Goal: Task Accomplishment & Management: Manage account settings

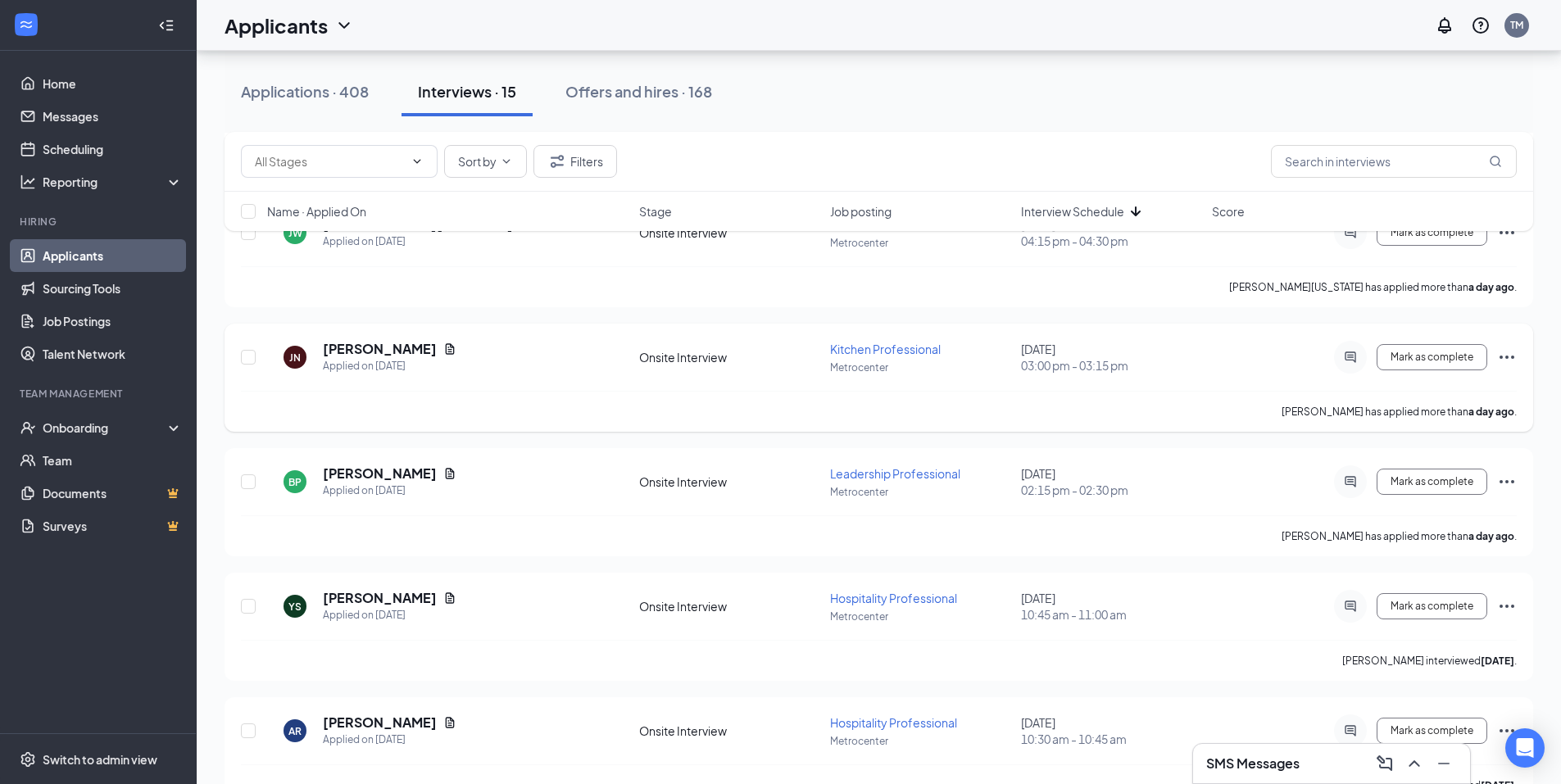
scroll to position [492, 0]
click at [306, 93] on div "Applications · 408" at bounding box center [304, 91] width 128 height 20
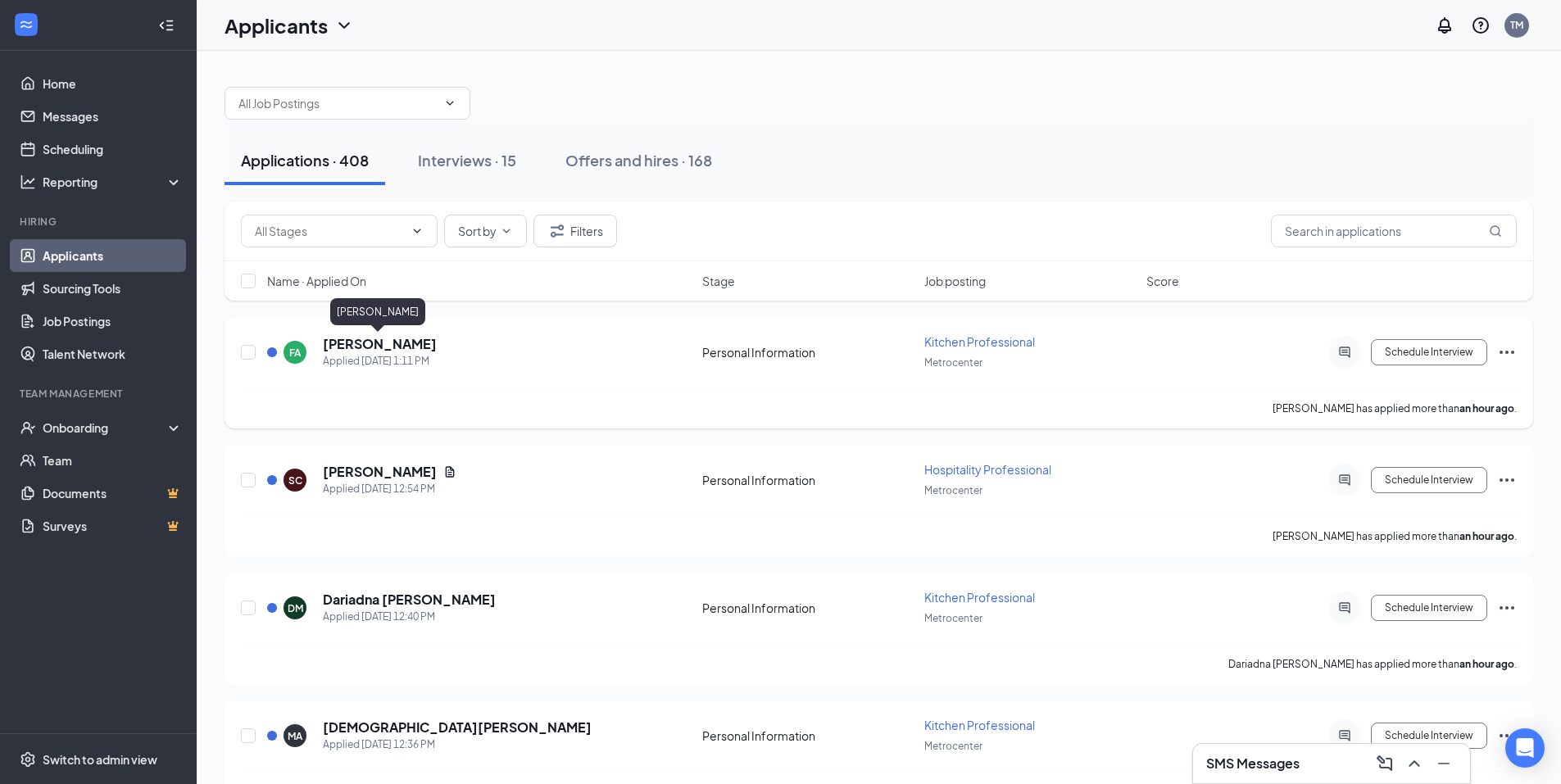
click at [374, 344] on h5 "[PERSON_NAME]" at bounding box center [379, 344] width 114 height 18
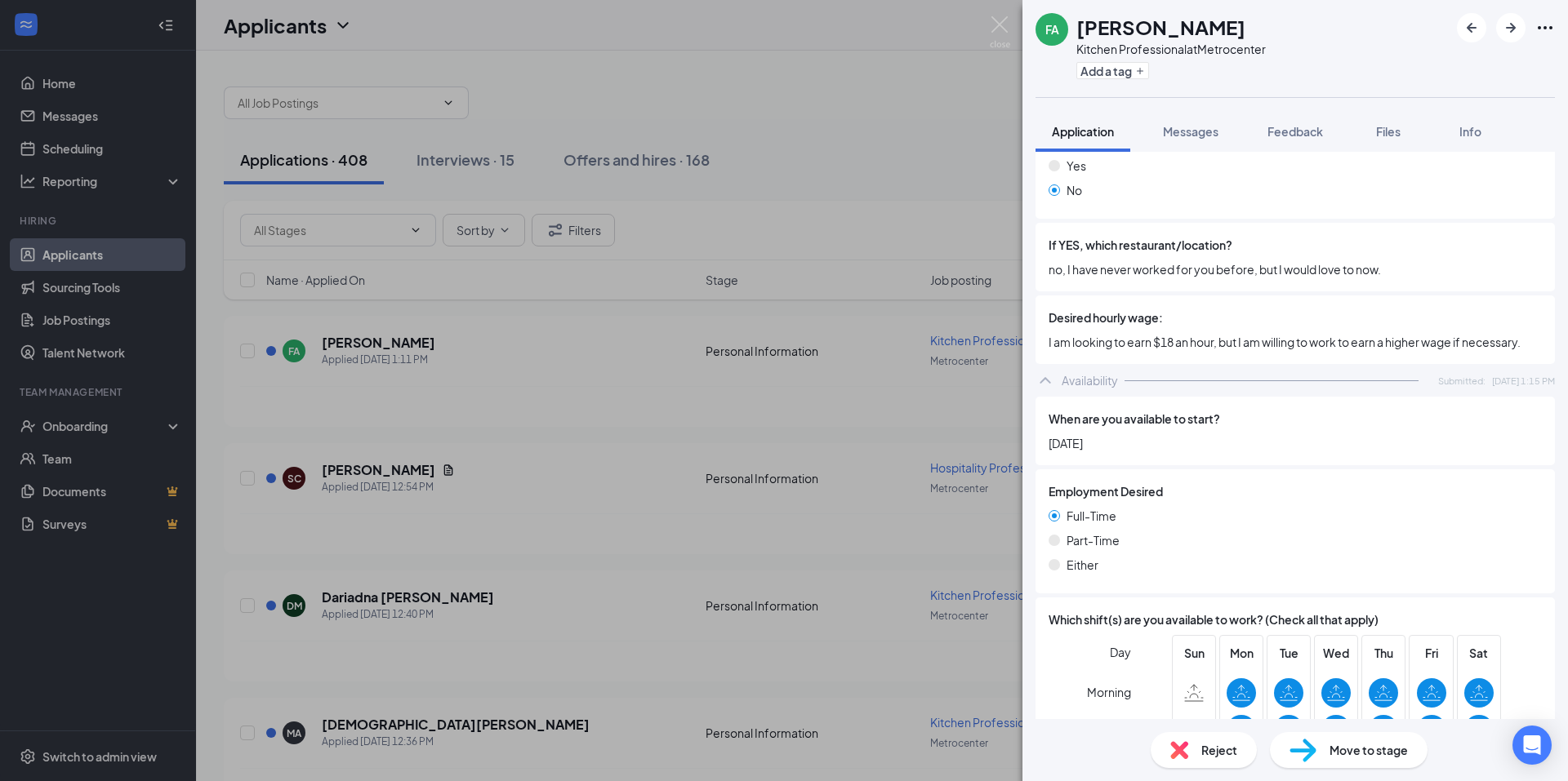
scroll to position [614, 0]
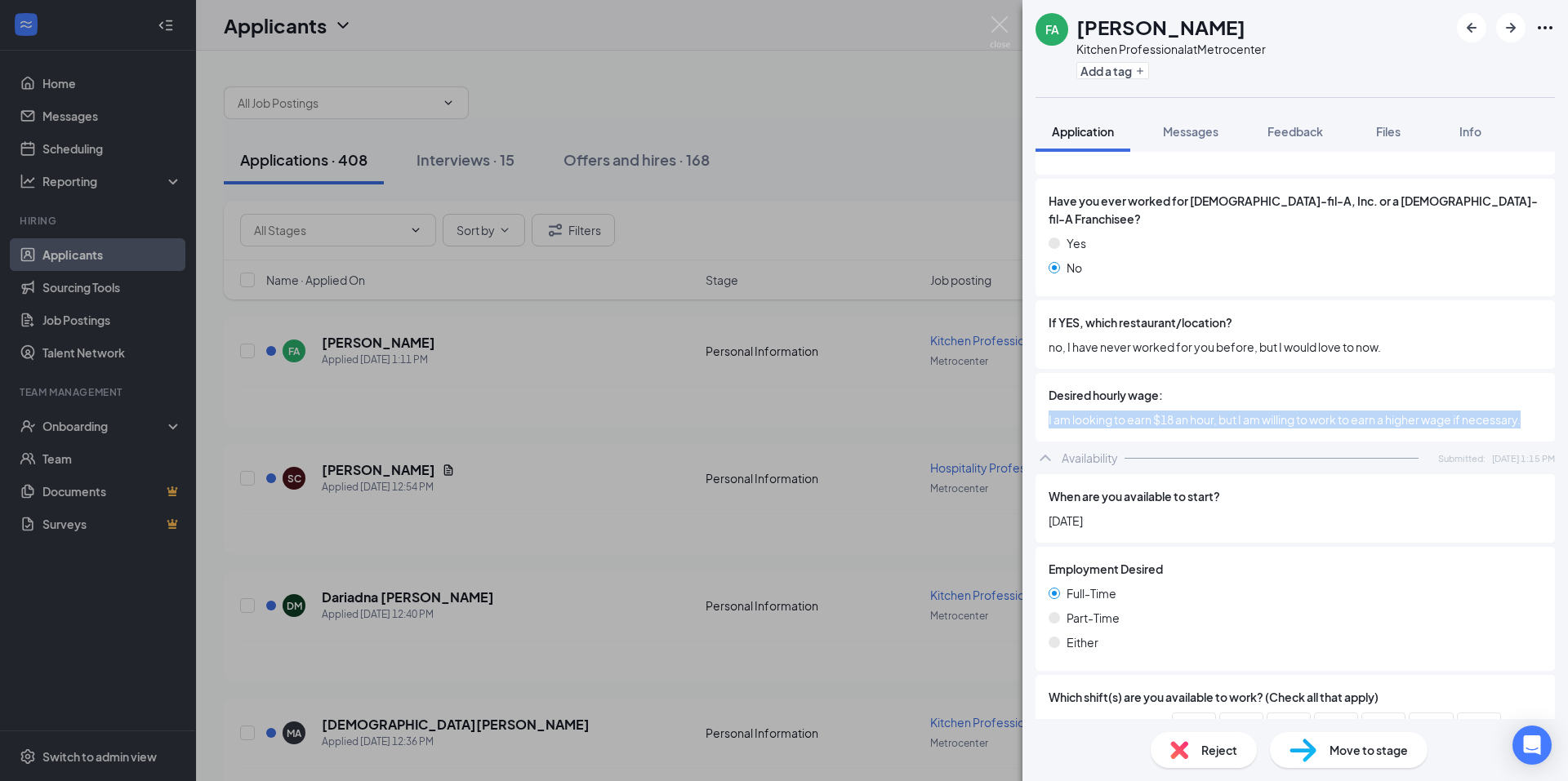
drag, startPoint x: 1046, startPoint y: 400, endPoint x: 1526, endPoint y: 405, distance: 480.0
click at [1526, 405] on div "Desired hourly wage: I am looking to earn $18 an hour, but I am willing to work…" at bounding box center [1295, 408] width 519 height 68
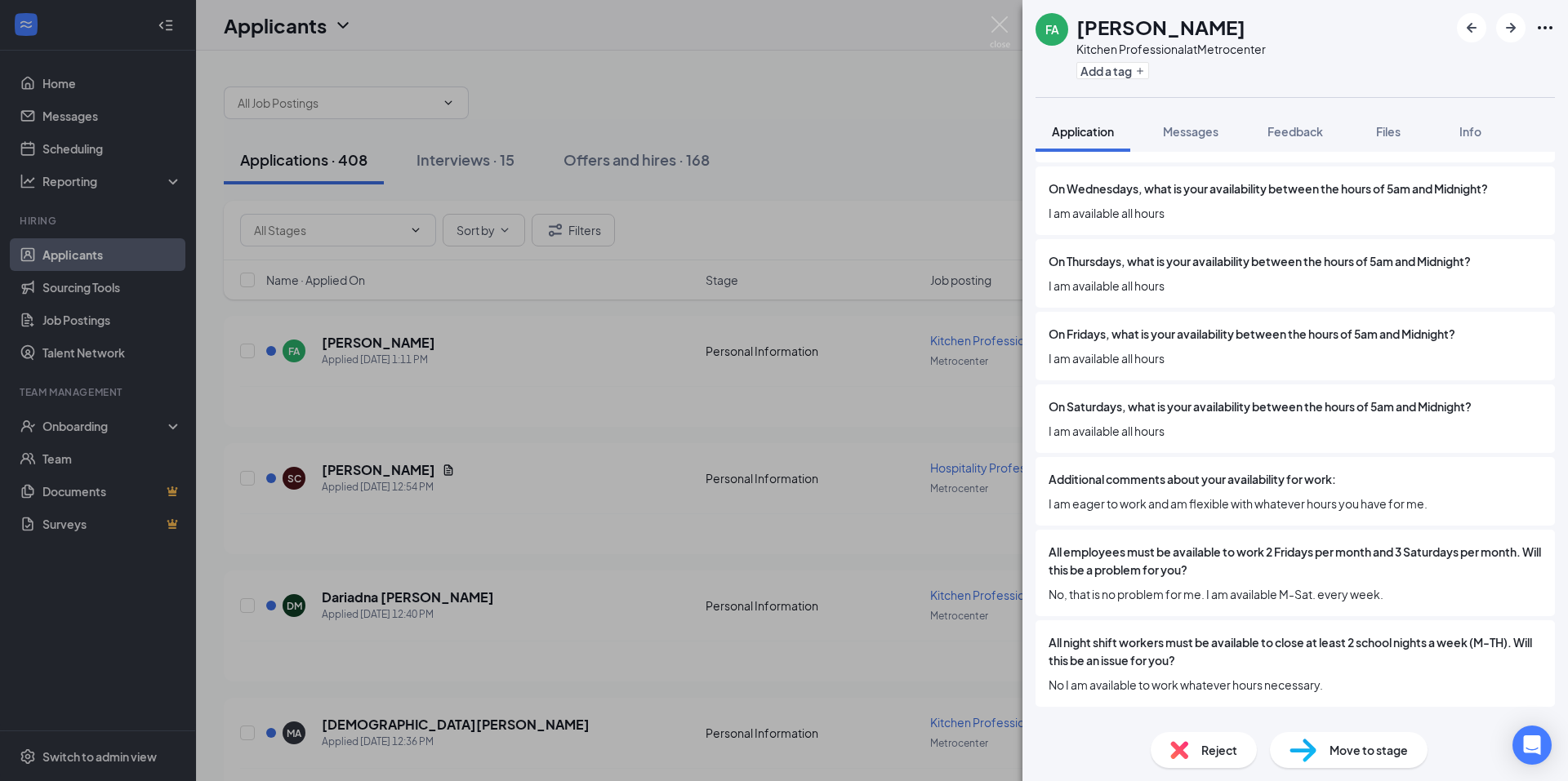
scroll to position [1594, 0]
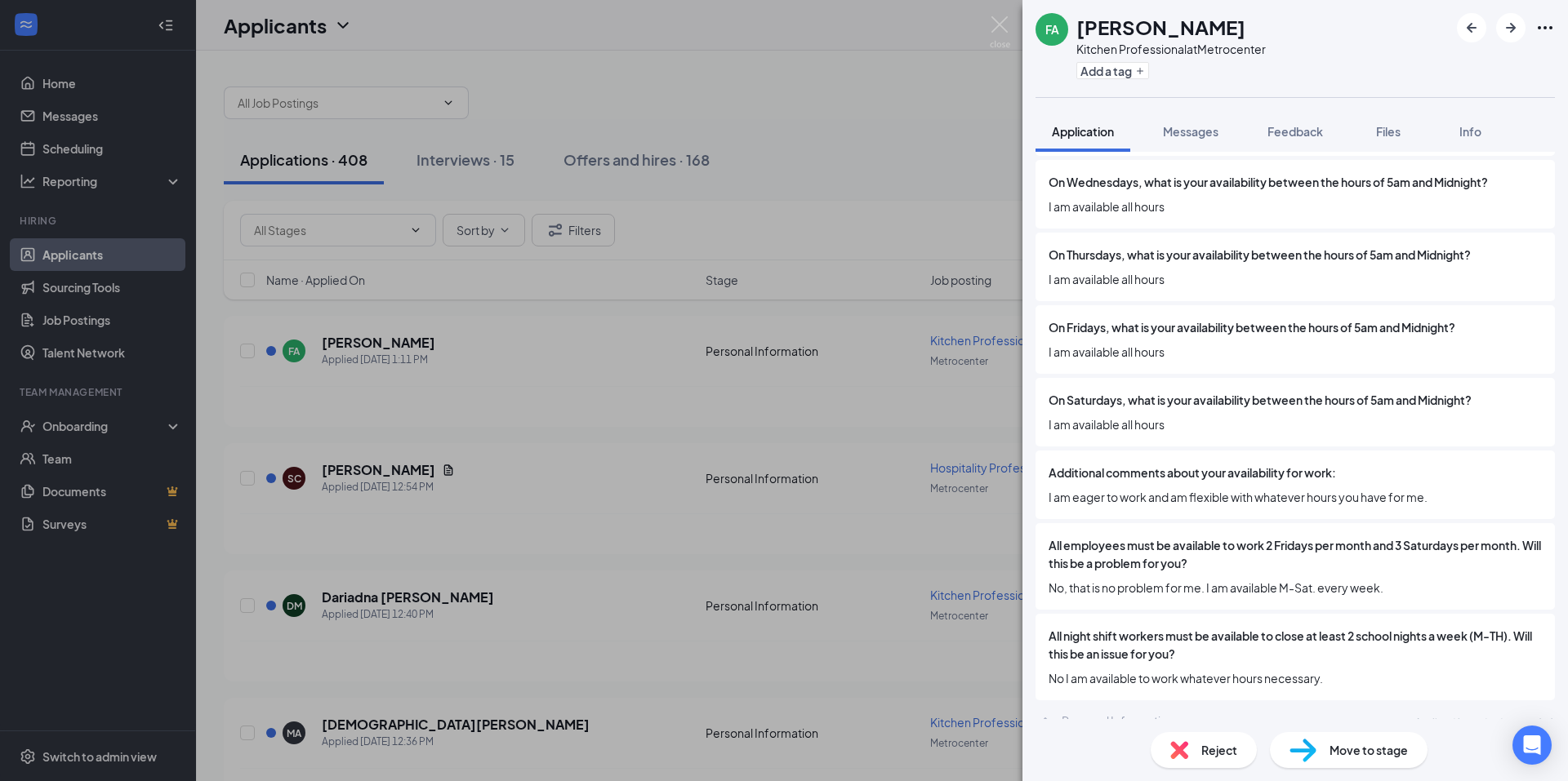
click at [961, 118] on div "FA [PERSON_NAME] Kitchen Professional at Metrocenter Add a tag Application Mess…" at bounding box center [784, 390] width 1568 height 781
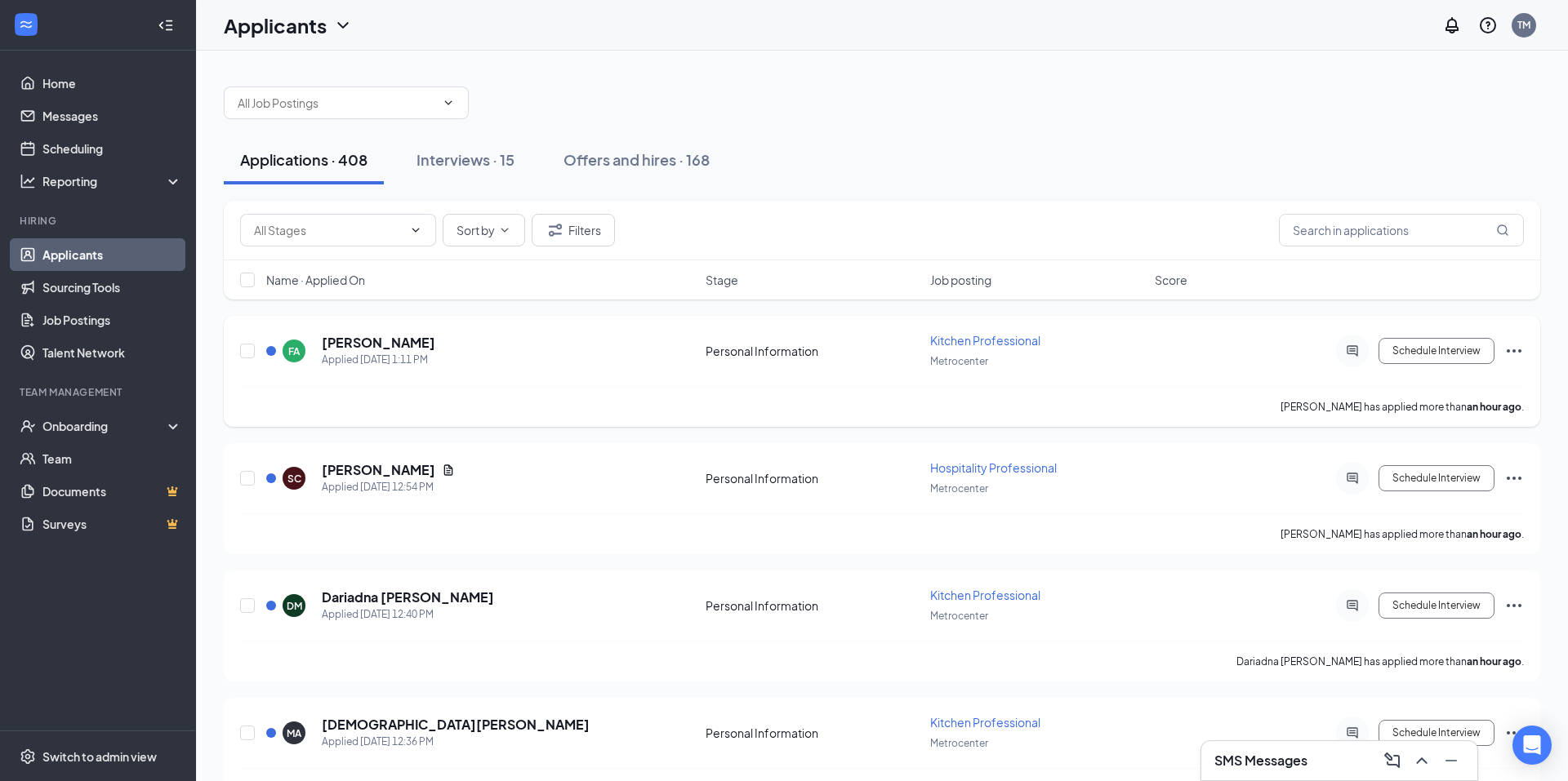
click at [1507, 351] on icon "Ellipses" at bounding box center [1514, 351] width 15 height 4
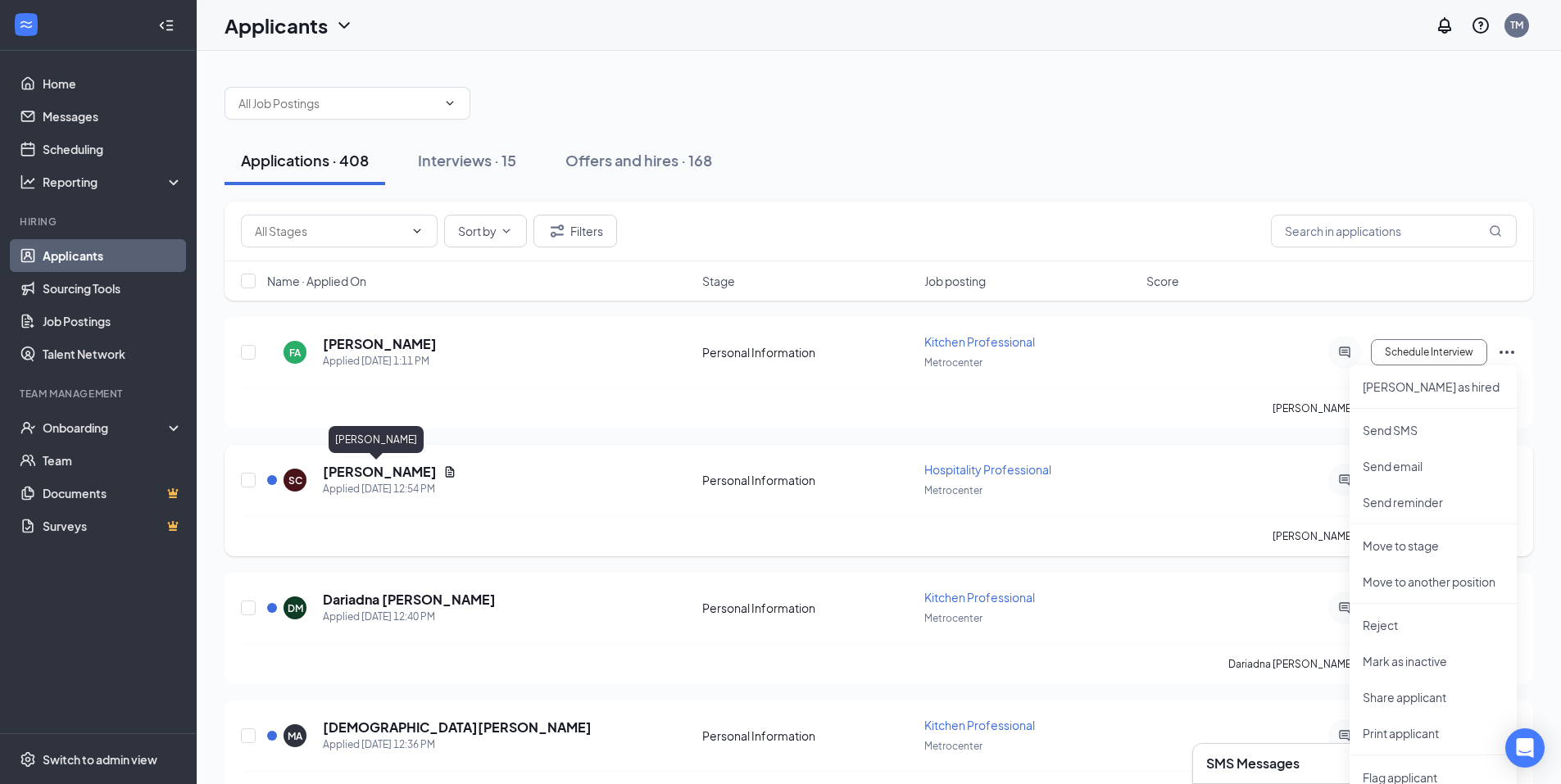
click at [377, 472] on h5 "[PERSON_NAME]" at bounding box center [379, 472] width 114 height 18
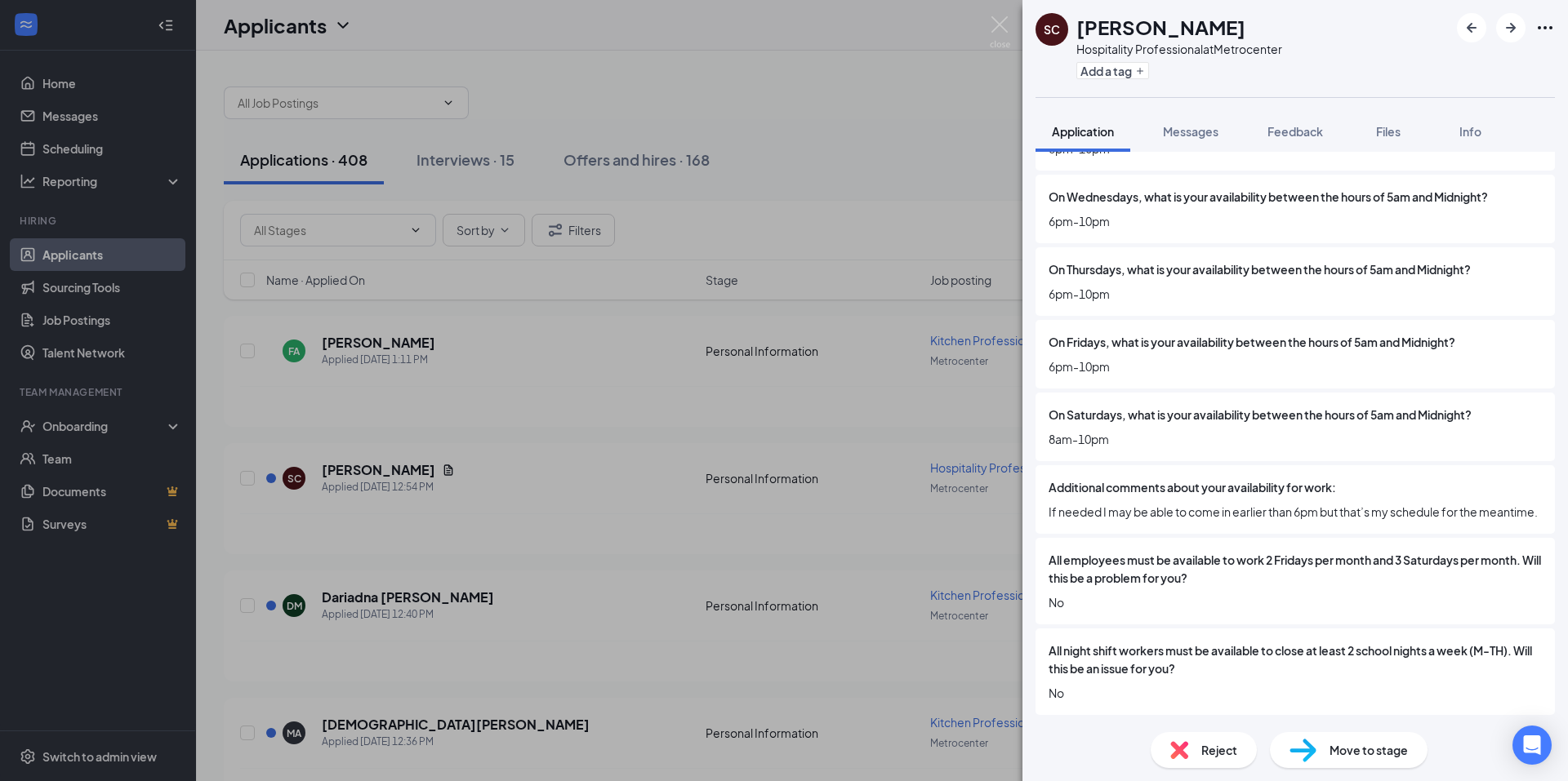
scroll to position [1704, 0]
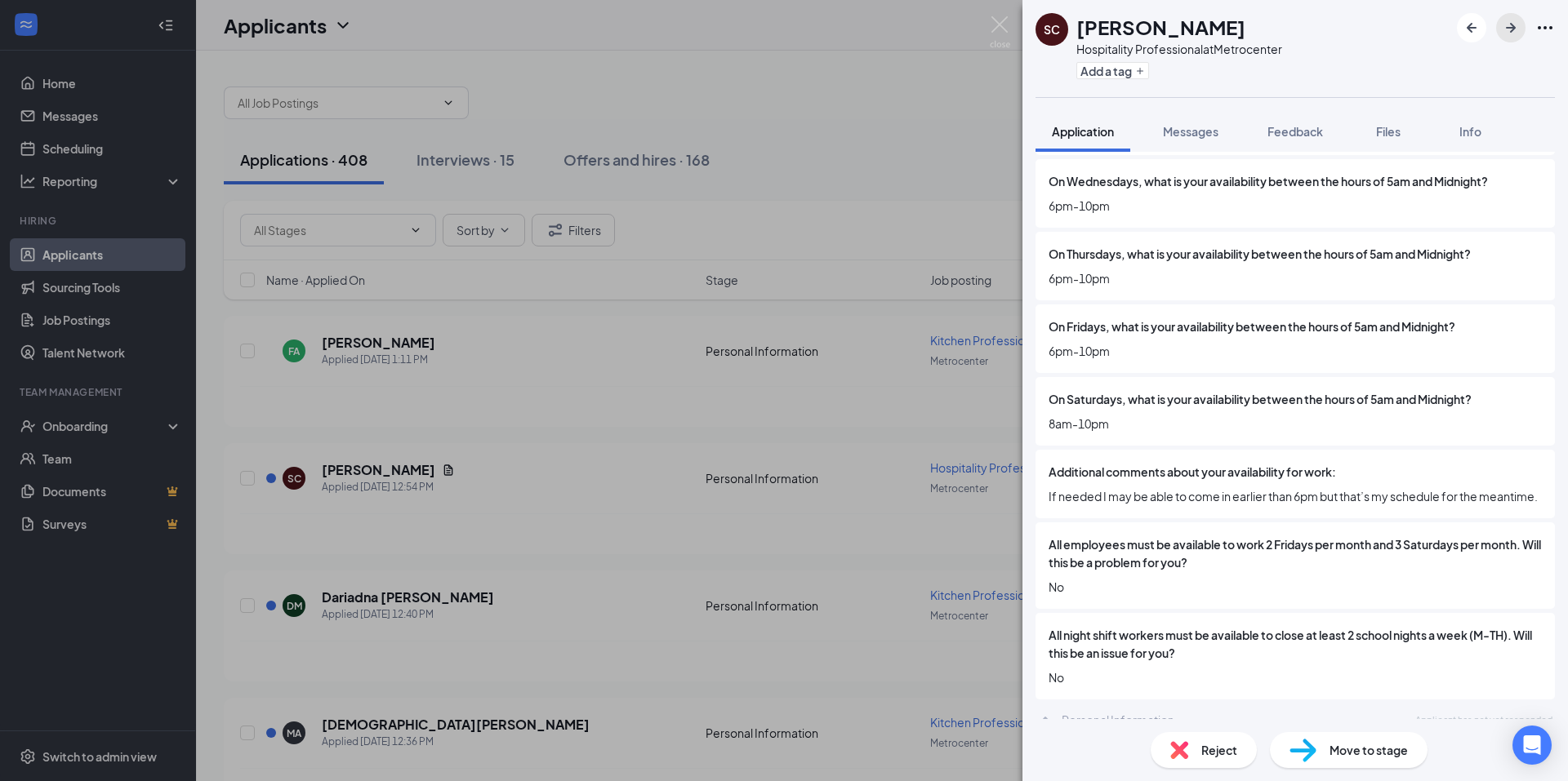
click at [1511, 26] on icon "ArrowRight" at bounding box center [1511, 27] width 19 height 19
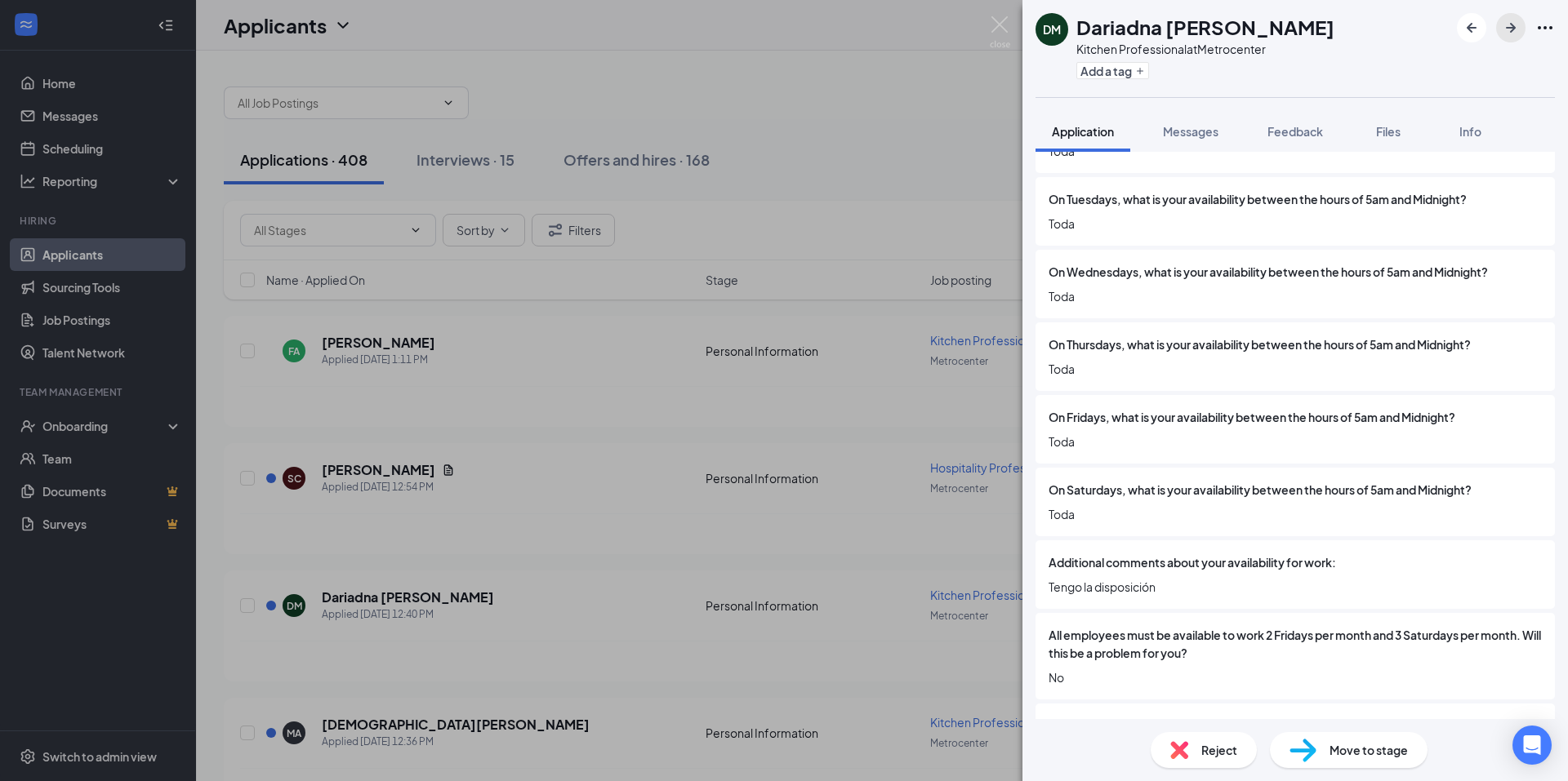
scroll to position [1551, 0]
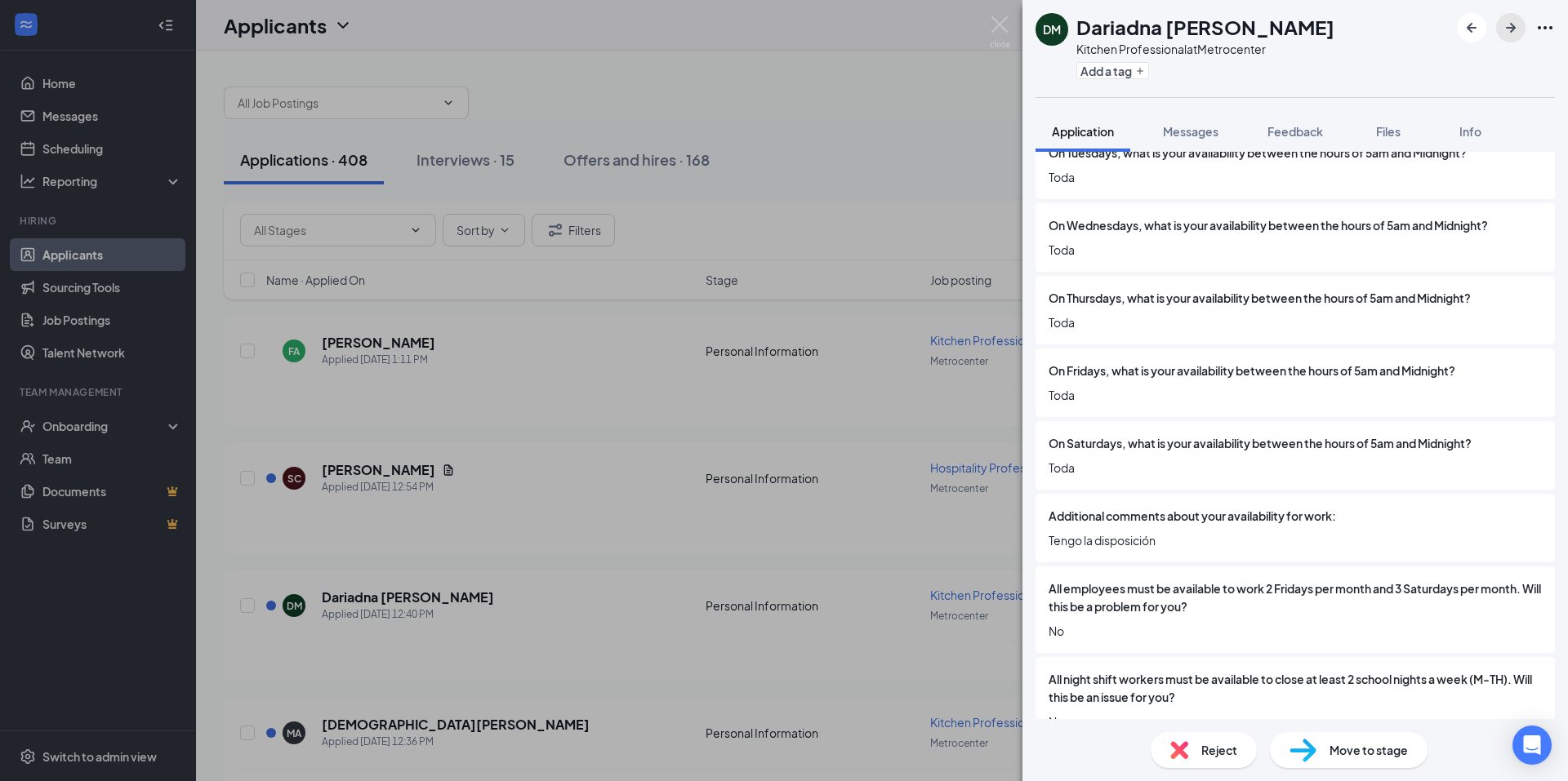
click at [1507, 29] on icon "ArrowRight" at bounding box center [1510, 27] width 10 height 10
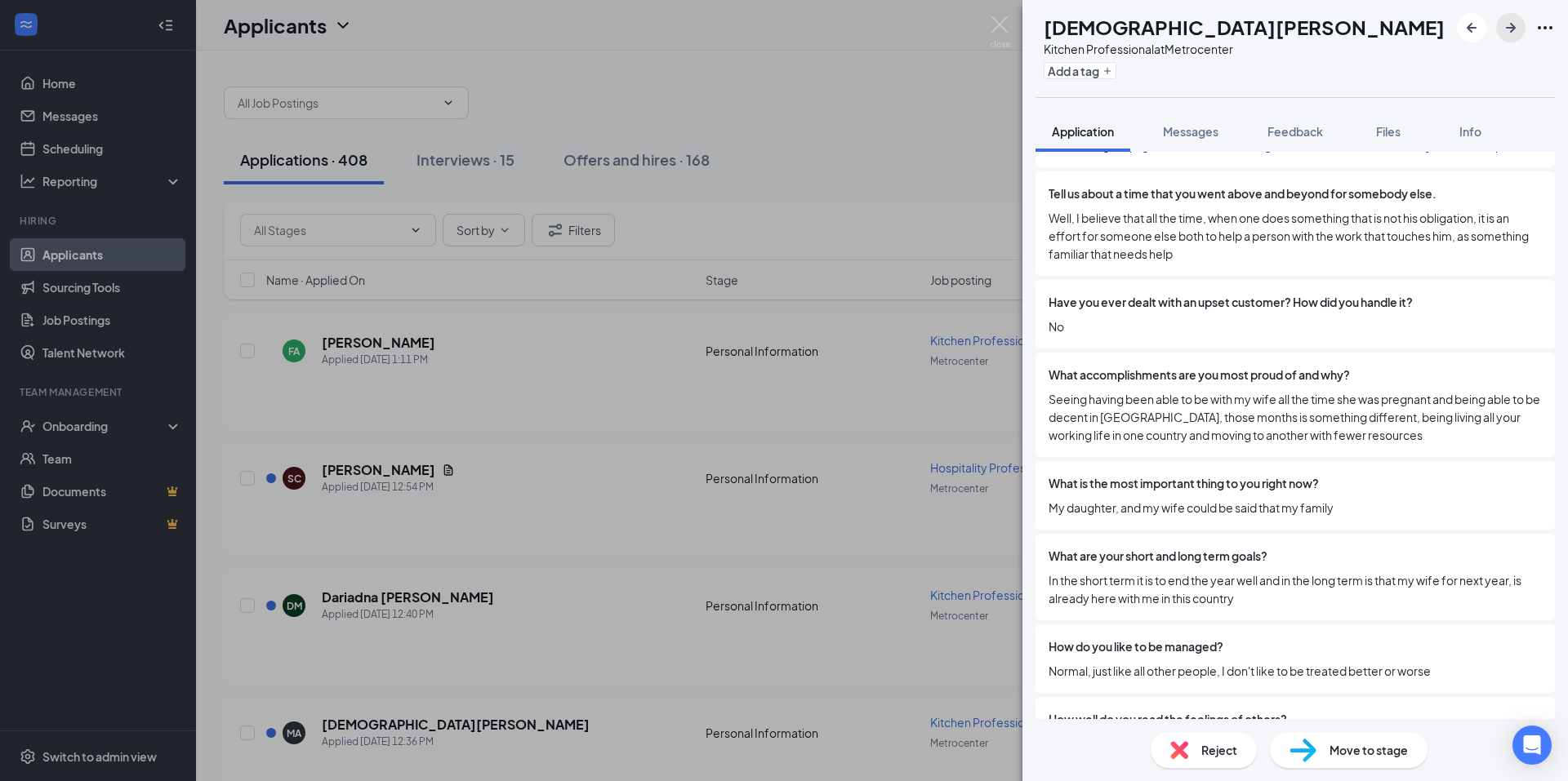
scroll to position [3439, 0]
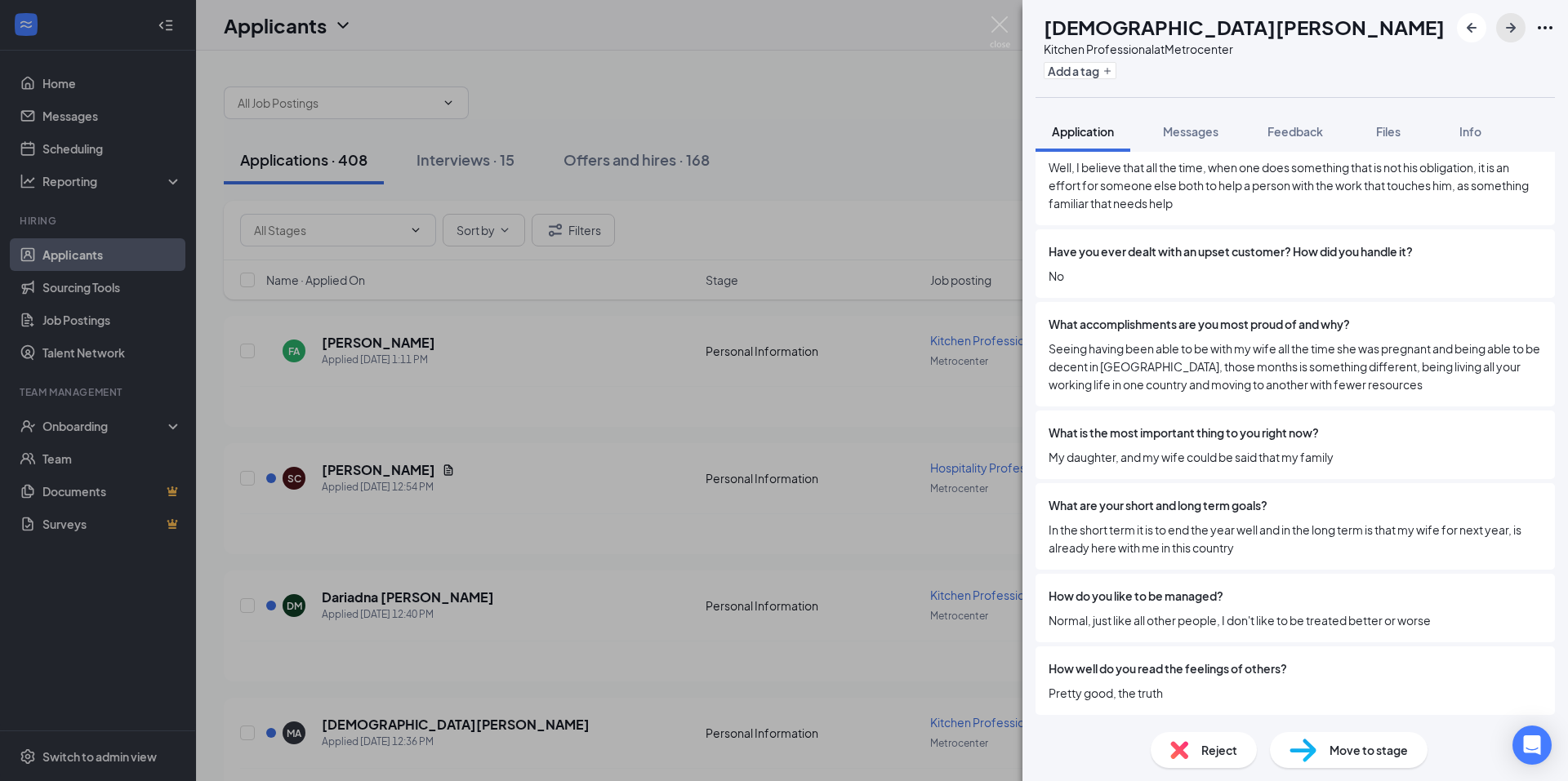
click at [1517, 29] on icon "ArrowRight" at bounding box center [1511, 27] width 19 height 19
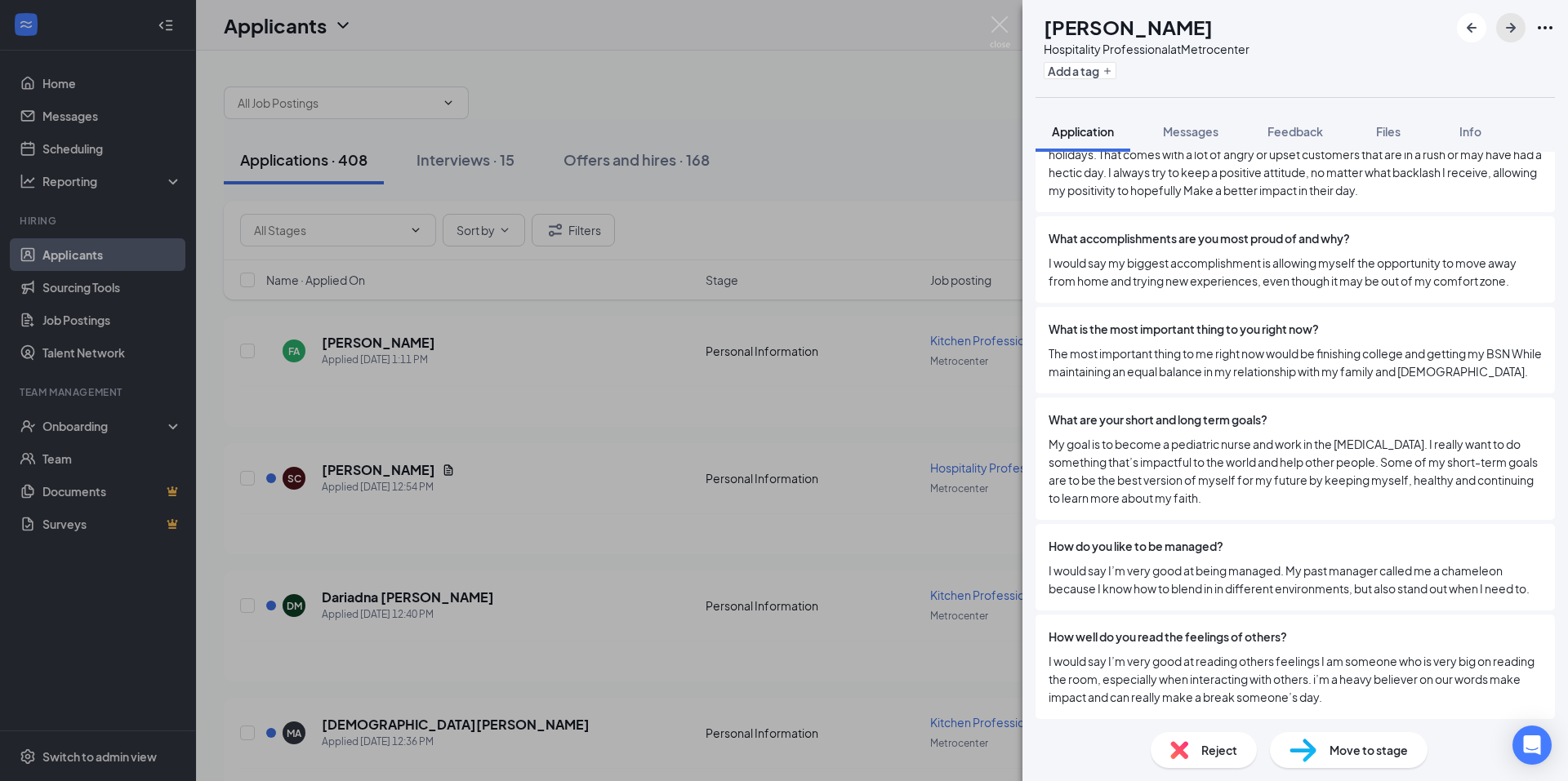
scroll to position [3854, 0]
click at [1341, 745] on span "Move to stage" at bounding box center [1368, 750] width 78 height 18
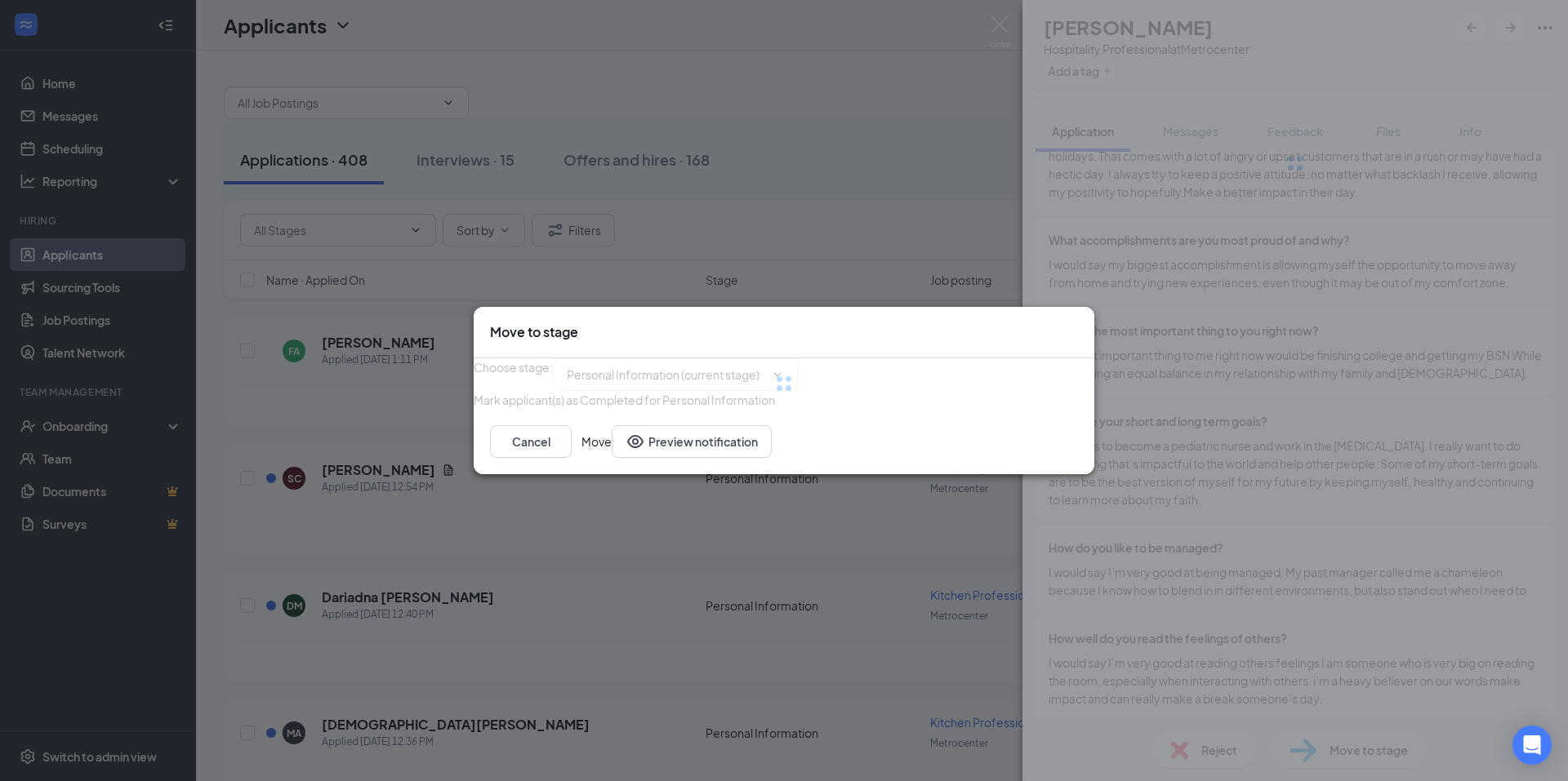
type input "Review Stage (next stage)"
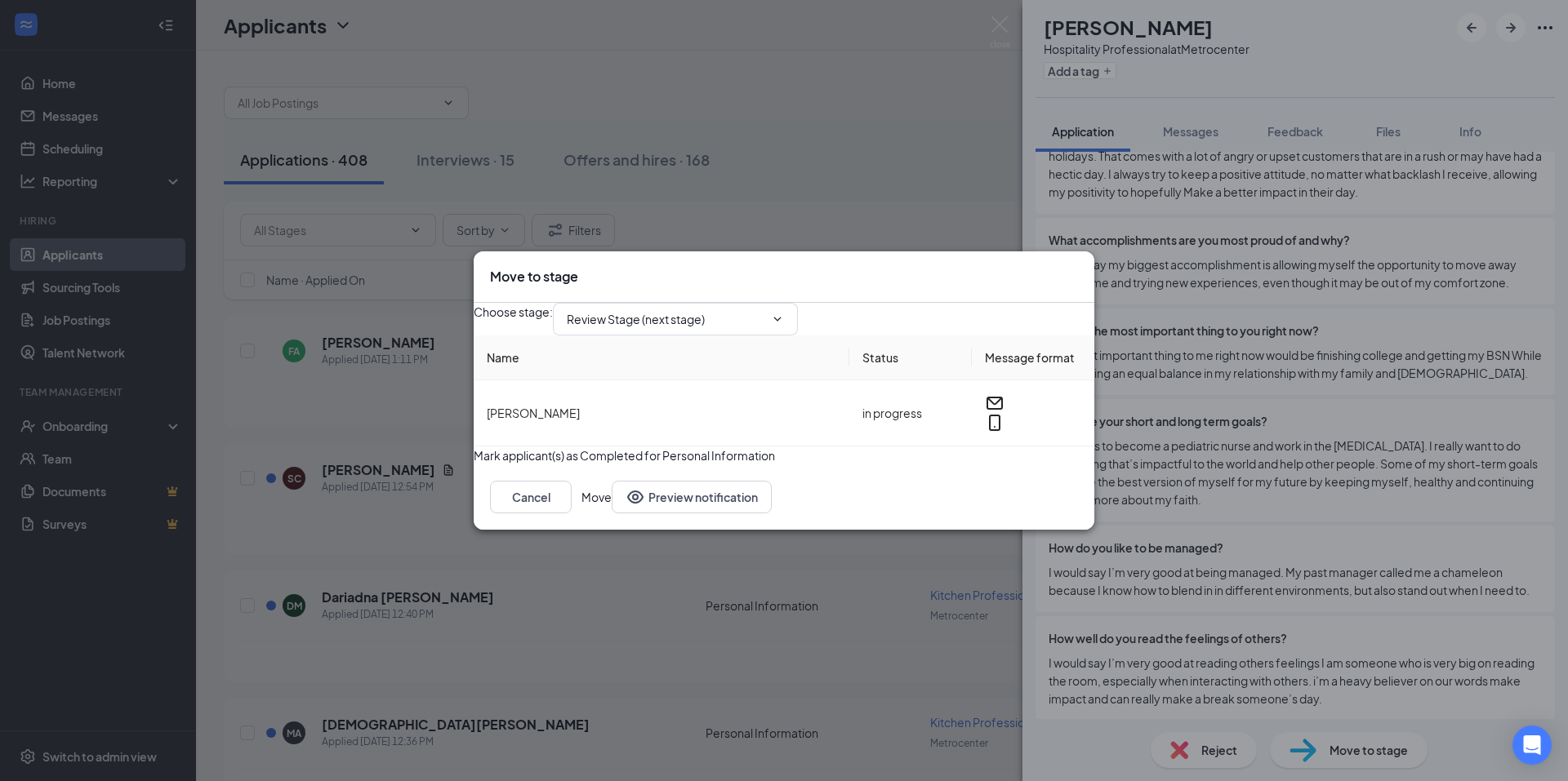
click at [612, 514] on button "Move" at bounding box center [596, 497] width 30 height 32
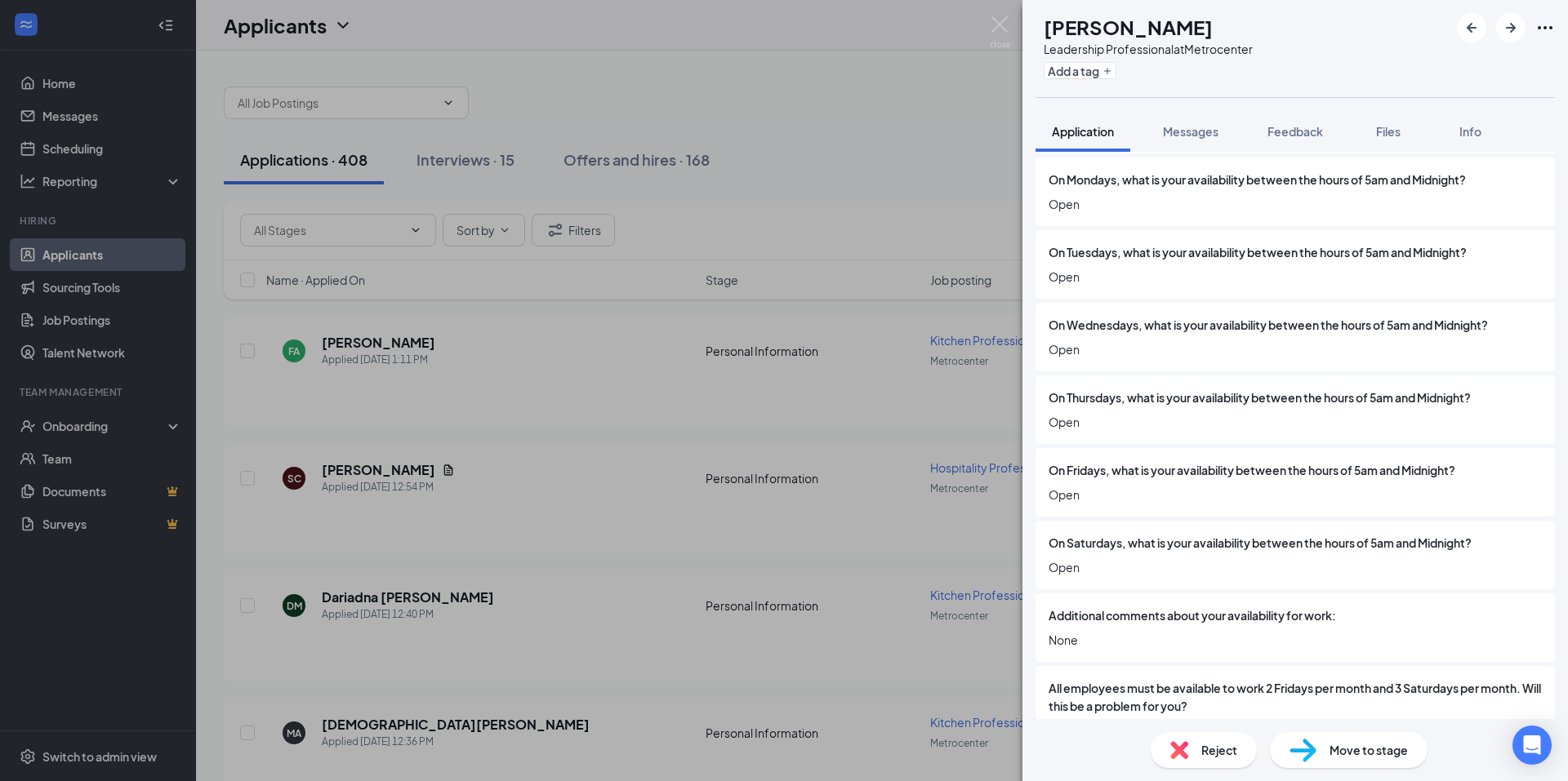
scroll to position [1686, 0]
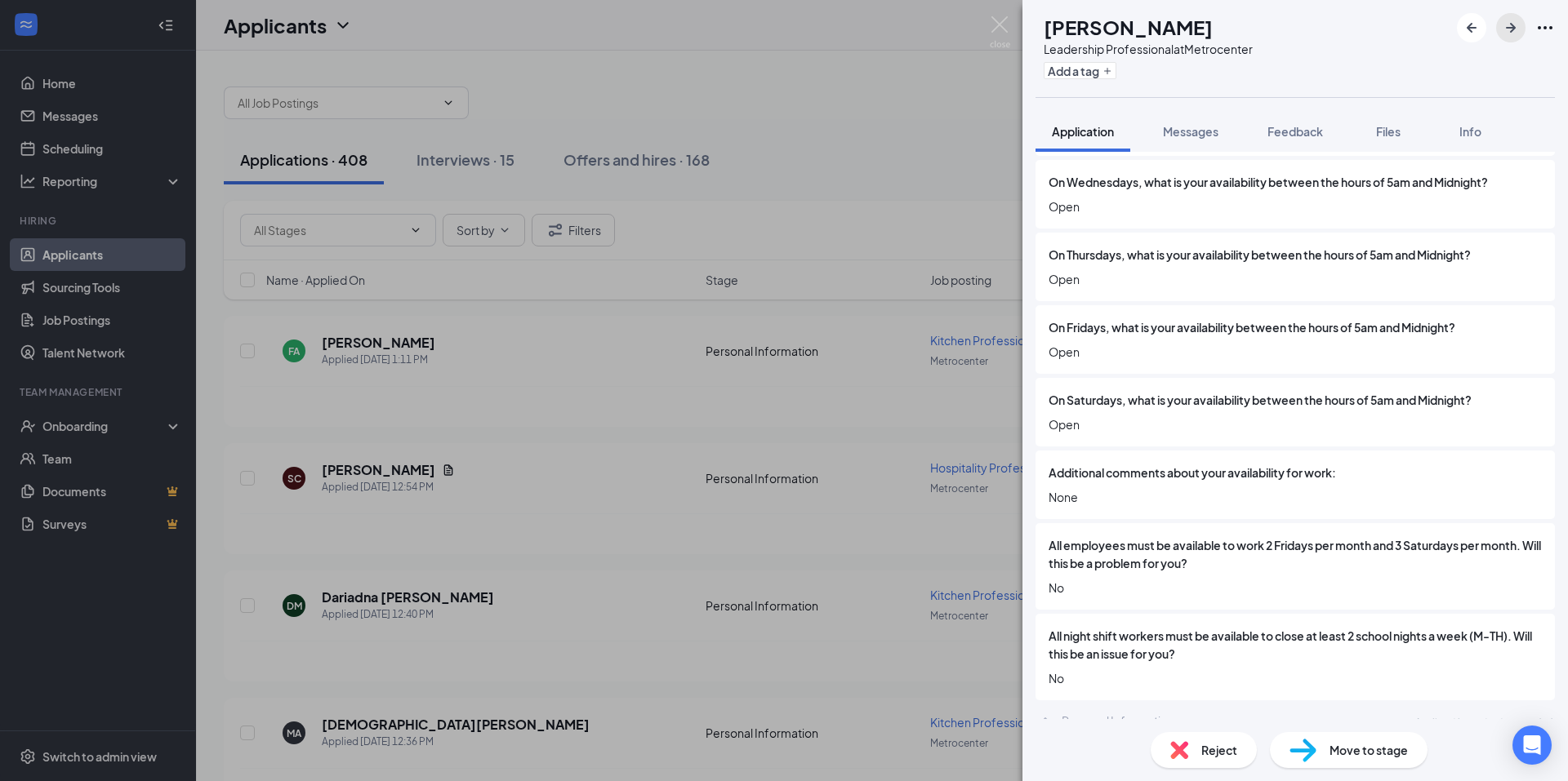
click at [1502, 22] on icon "ArrowRight" at bounding box center [1511, 27] width 19 height 19
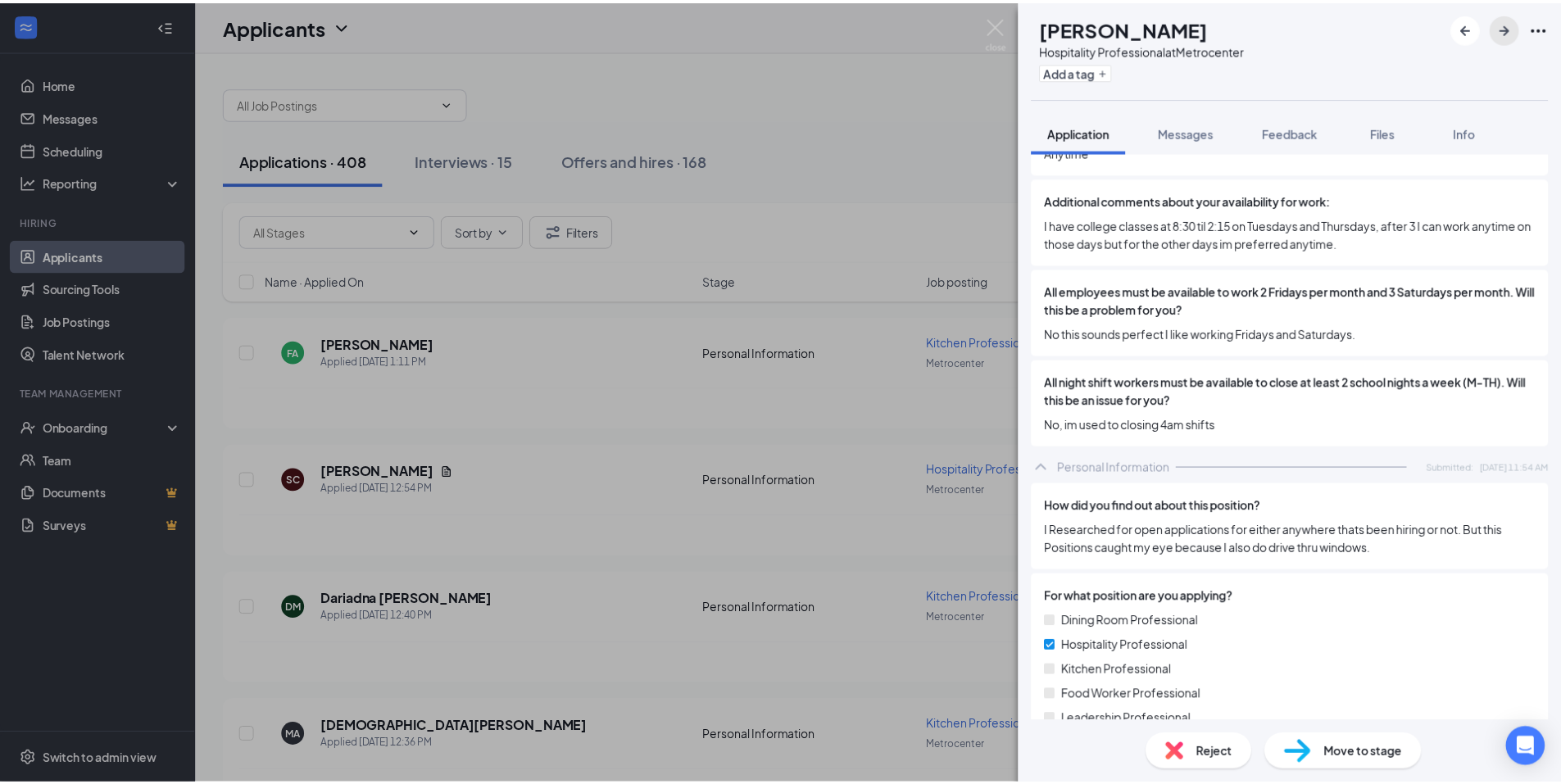
scroll to position [2767, 0]
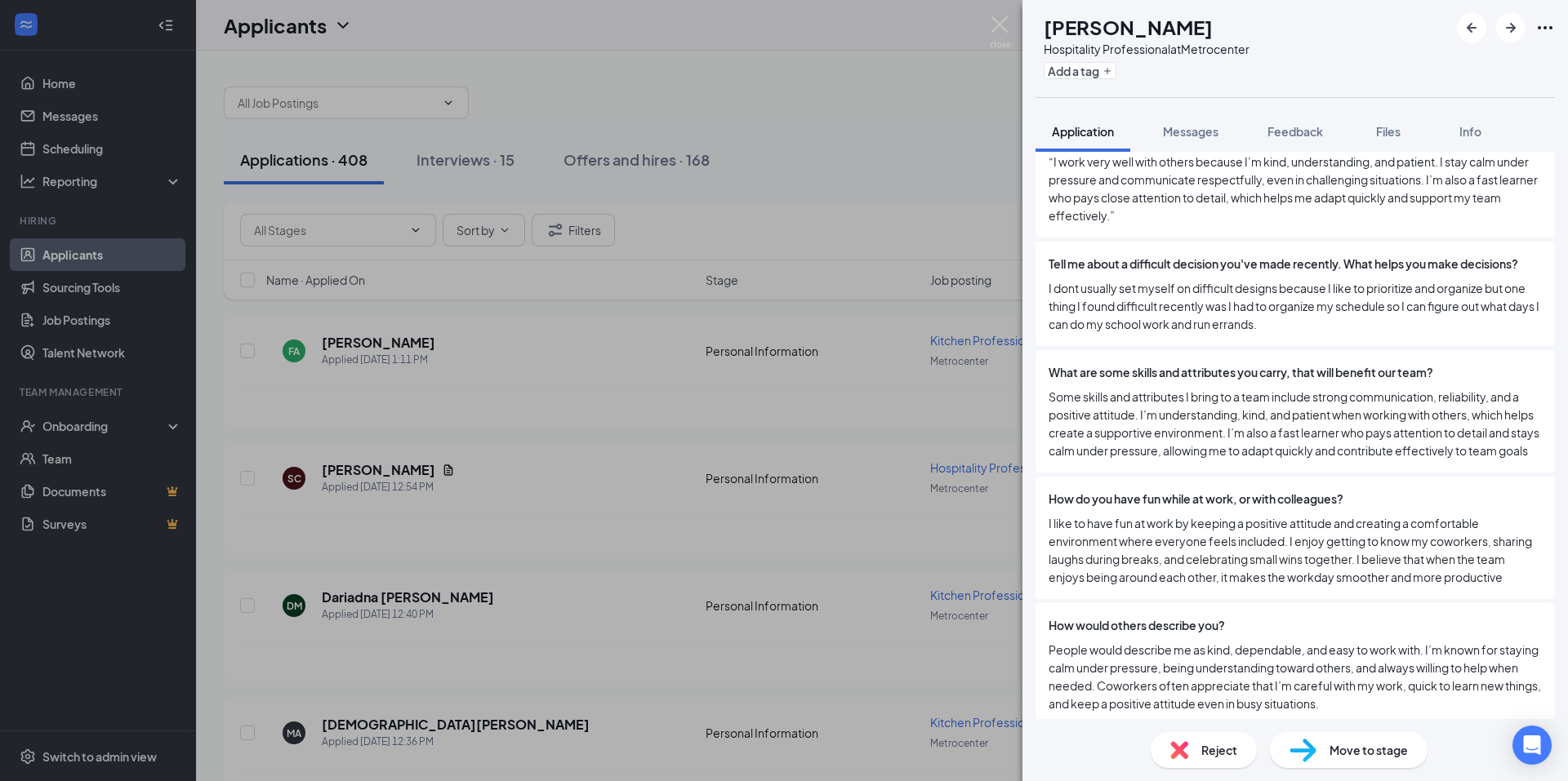
click at [923, 133] on div "RB [PERSON_NAME] Hospitality Professional at Metrocenter Add a tag Application …" at bounding box center [784, 390] width 1568 height 781
